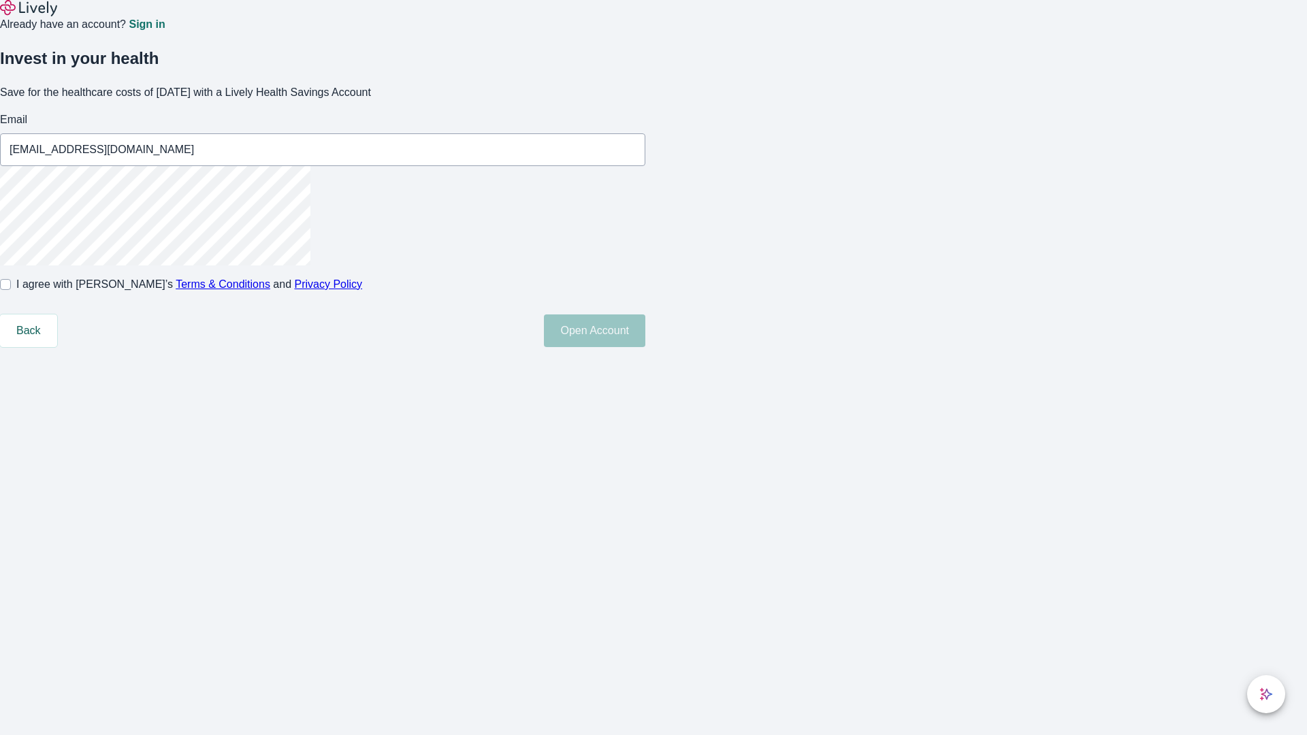
click at [11, 290] on input "I agree with Lively’s Terms & Conditions and Privacy Policy" at bounding box center [5, 284] width 11 height 11
checkbox input "true"
click at [645, 347] on button "Open Account" at bounding box center [594, 330] width 101 height 33
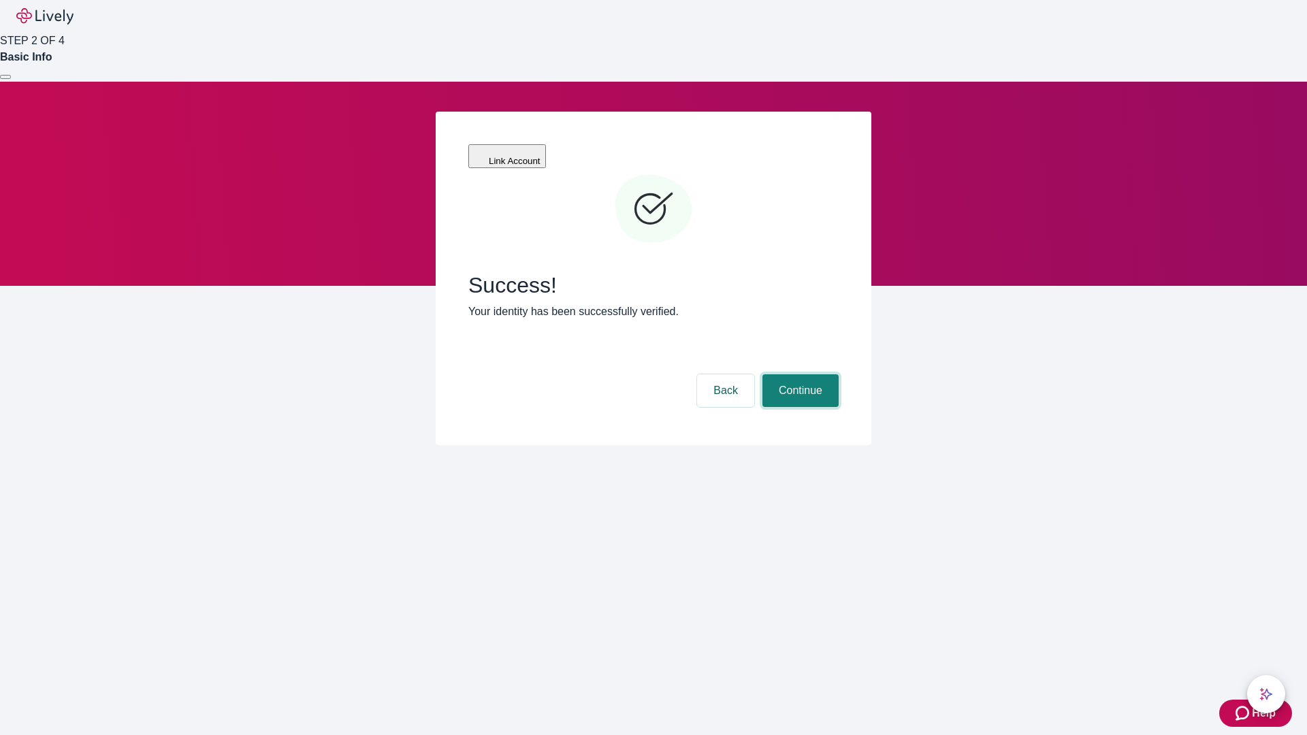
click at [798, 374] on button "Continue" at bounding box center [800, 390] width 76 height 33
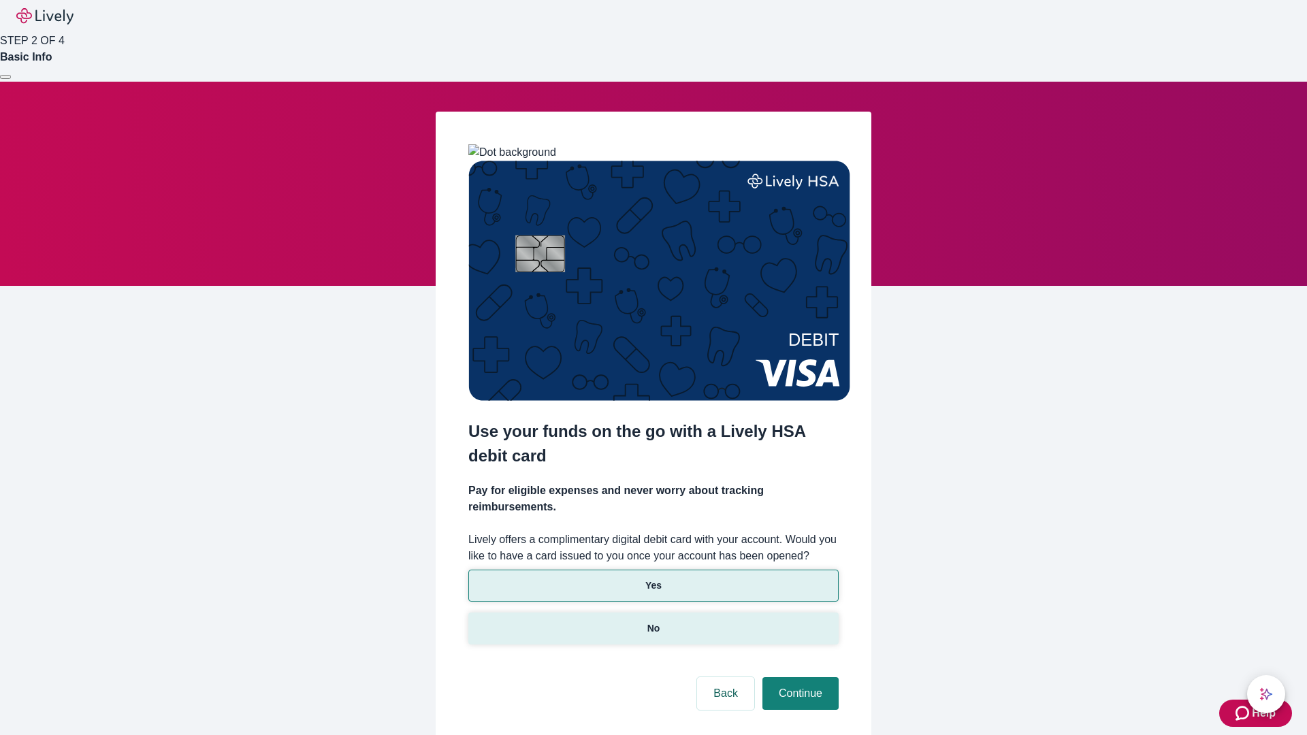
click at [653, 621] on p "No" at bounding box center [653, 628] width 13 height 14
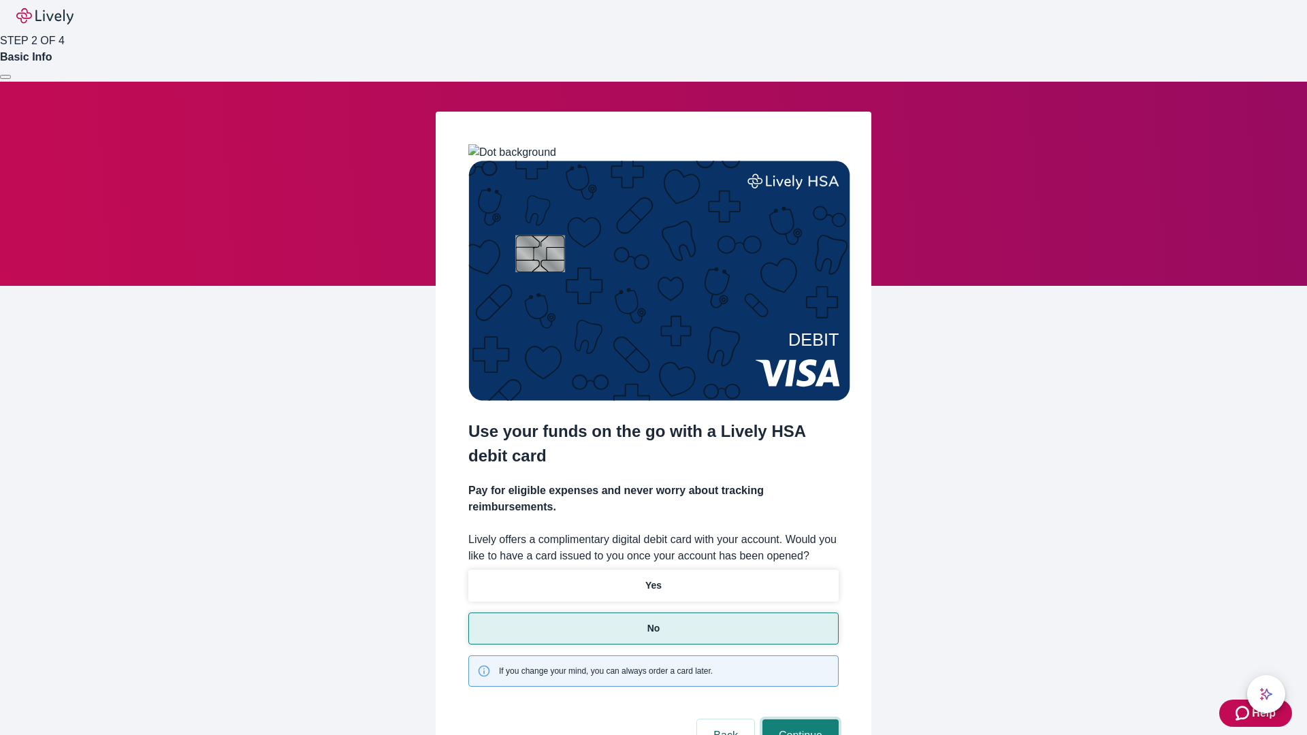
click at [798, 719] on button "Continue" at bounding box center [800, 735] width 76 height 33
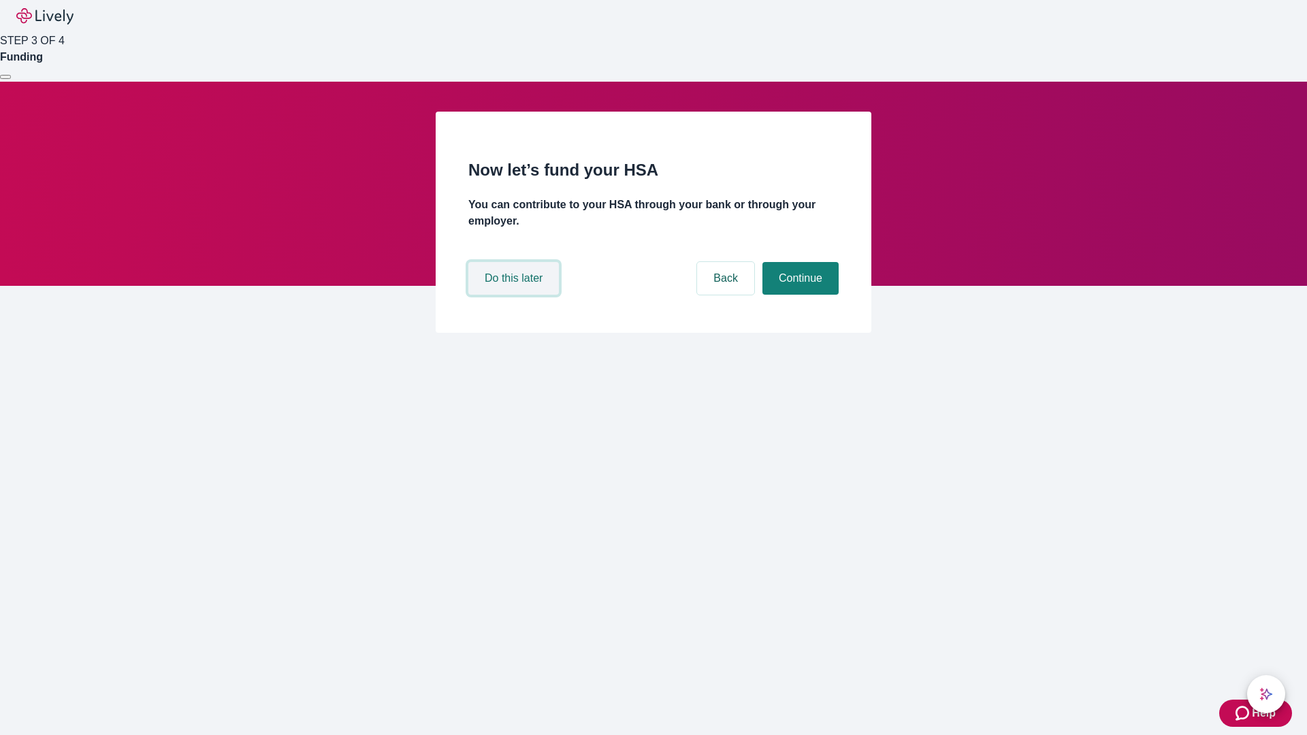
click at [515, 295] on button "Do this later" at bounding box center [513, 278] width 91 height 33
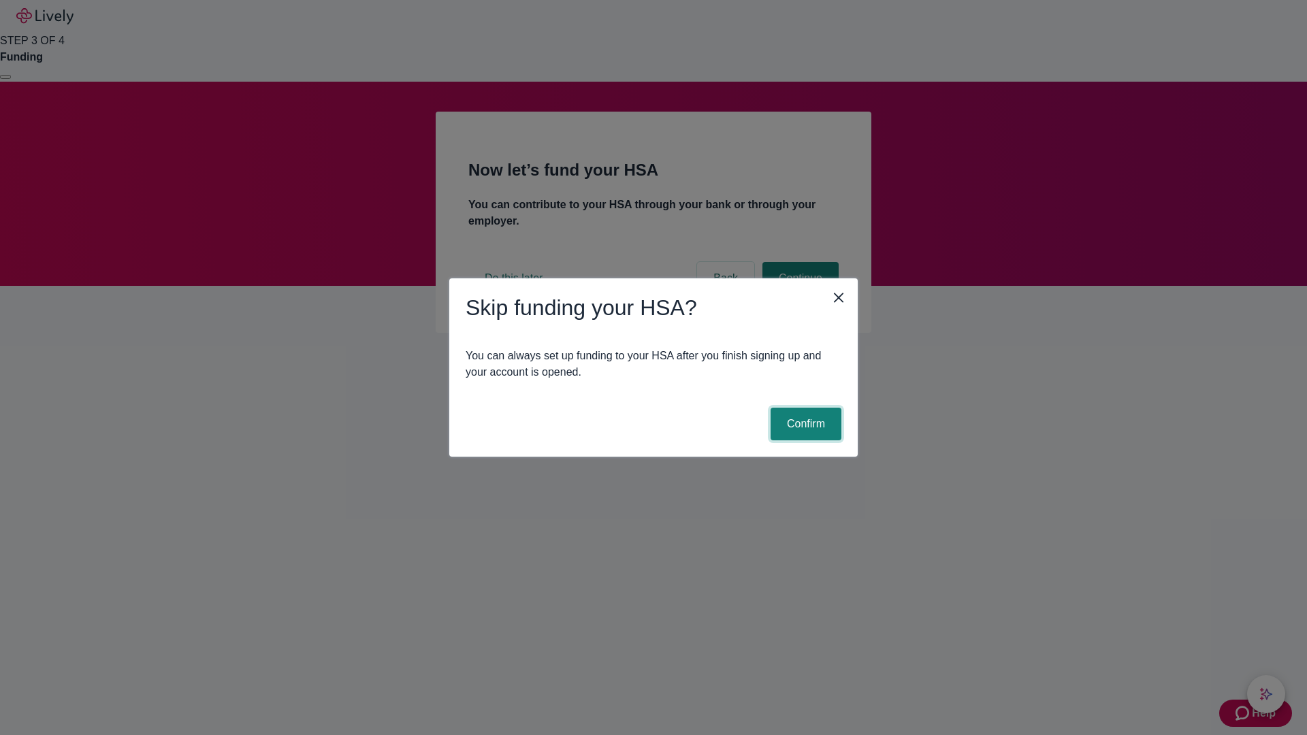
click at [804, 424] on button "Confirm" at bounding box center [805, 424] width 71 height 33
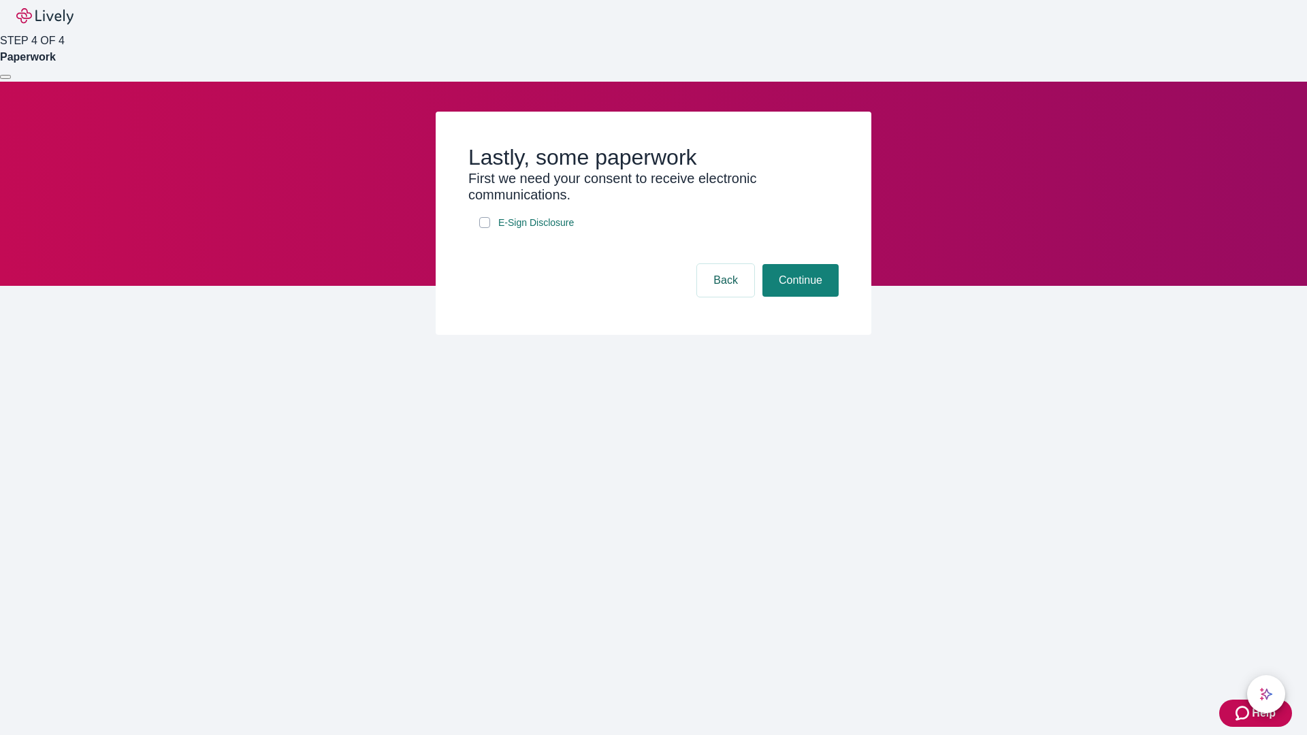
click at [485, 228] on input "E-Sign Disclosure" at bounding box center [484, 222] width 11 height 11
checkbox input "true"
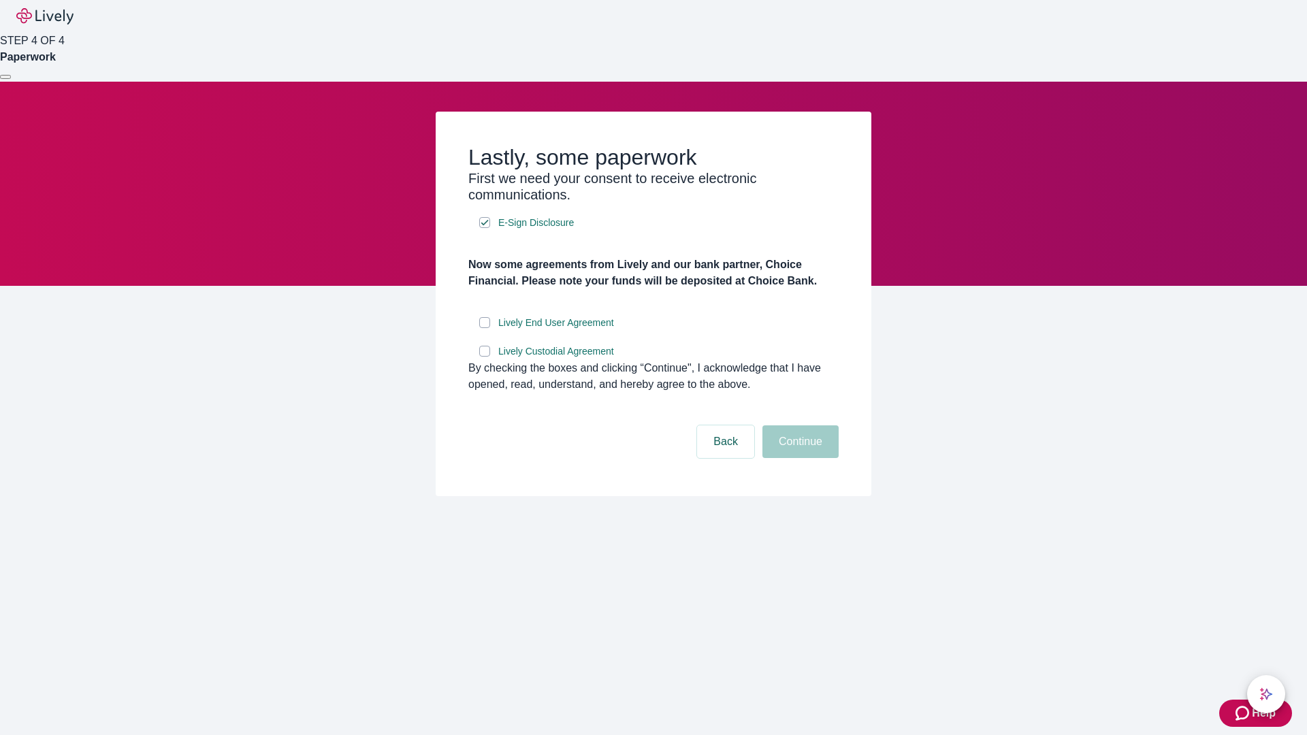
click at [485, 328] on input "Lively End User Agreement" at bounding box center [484, 322] width 11 height 11
checkbox input "true"
click at [485, 357] on input "Lively Custodial Agreement" at bounding box center [484, 351] width 11 height 11
checkbox input "true"
click at [798, 458] on button "Continue" at bounding box center [800, 441] width 76 height 33
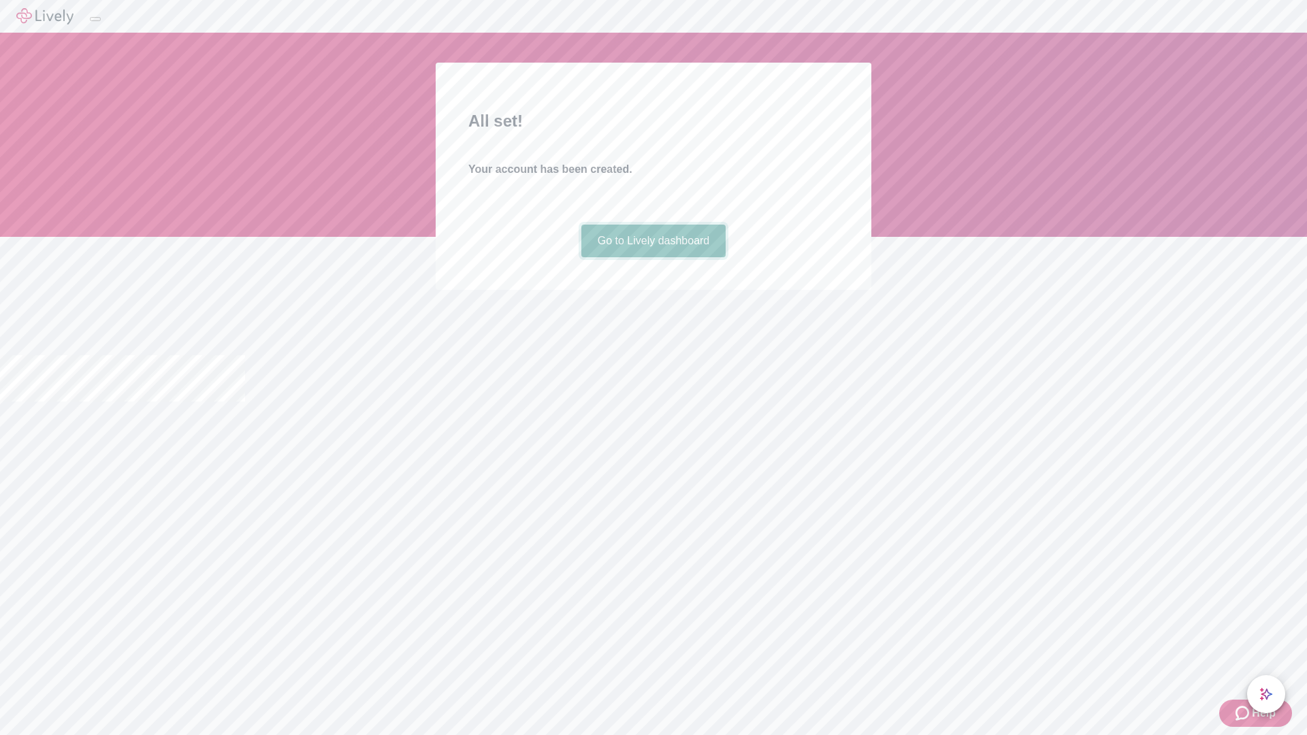
click at [653, 257] on link "Go to Lively dashboard" at bounding box center [653, 241] width 145 height 33
